Goal: Information Seeking & Learning: Learn about a topic

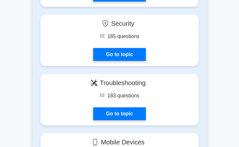
scroll to position [643, 0]
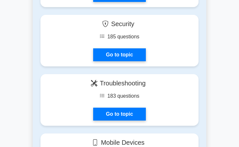
click at [135, 61] on link "Go to topic" at bounding box center [119, 54] width 53 height 13
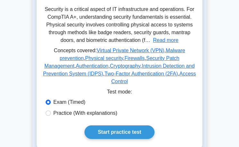
scroll to position [149, 0]
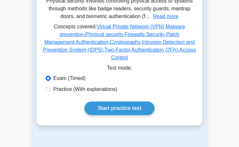
click at [56, 93] on label "Practice (With explanations)" at bounding box center [85, 89] width 64 height 8
click at [51, 92] on input "Practice (With explanations)" at bounding box center [48, 88] width 5 height 5
radio input "true"
click at [139, 115] on link "Start practice test" at bounding box center [120, 107] width 70 height 13
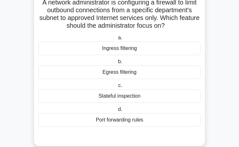
scroll to position [43, 0]
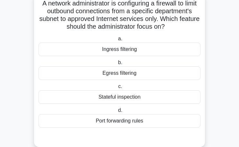
click at [176, 127] on div "Port forwarding rules" at bounding box center [120, 120] width 162 height 13
click at [117, 112] on input "d. Port forwarding rules" at bounding box center [117, 110] width 0 height 4
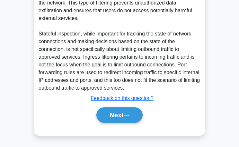
scroll to position [234, 0]
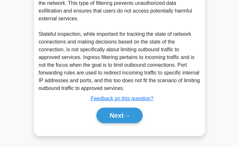
click at [126, 117] on icon at bounding box center [127, 116] width 6 height 4
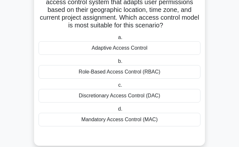
scroll to position [51, 0]
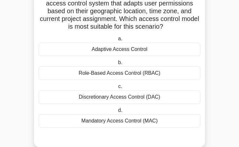
click at [174, 53] on div "Adaptive Access Control" at bounding box center [120, 48] width 162 height 13
click at [117, 41] on input "a. Adaptive Access Control" at bounding box center [117, 39] width 0 height 4
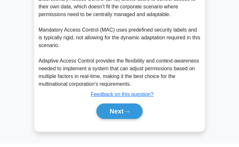
scroll to position [323, 0]
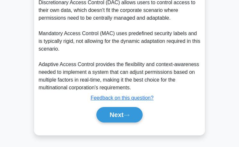
click at [131, 122] on button "Next" at bounding box center [119, 114] width 46 height 15
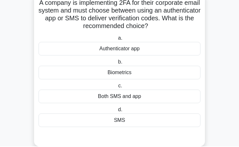
scroll to position [43, 0]
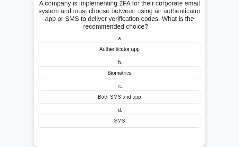
click at [180, 102] on div "Both SMS and app" at bounding box center [120, 96] width 162 height 13
click at [117, 88] on input "c. Both SMS and app" at bounding box center [117, 86] width 0 height 4
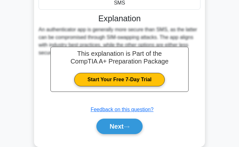
click at [130, 128] on icon at bounding box center [127, 127] width 6 height 4
click at [136, 128] on button "Next" at bounding box center [119, 125] width 46 height 15
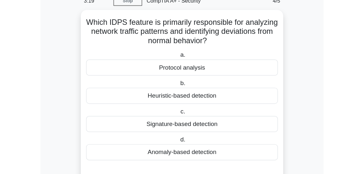
scroll to position [154, 0]
